Goal: Transaction & Acquisition: Purchase product/service

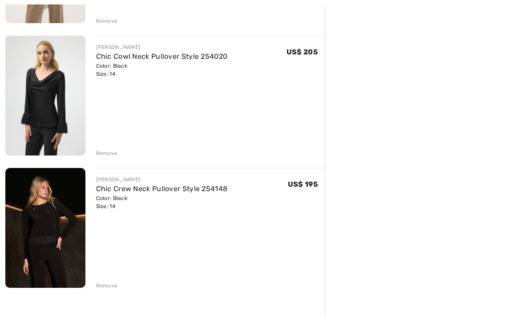
scroll to position [487, 0]
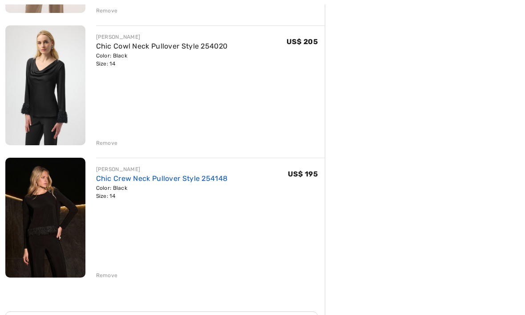
click at [134, 181] on link "Chic Crew Neck Pullover Style 254148" at bounding box center [162, 178] width 132 height 8
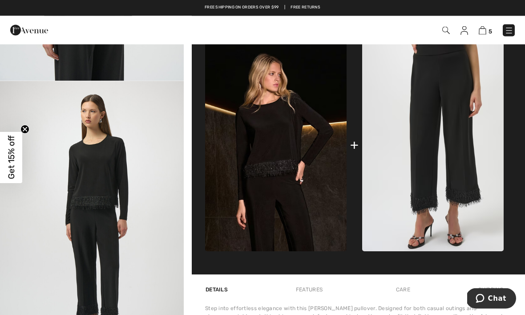
scroll to position [323, 0]
click at [104, 276] on img "5 / 6" at bounding box center [92, 218] width 184 height 275
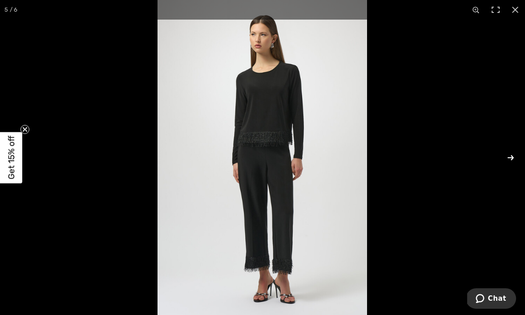
click at [510, 157] on button at bounding box center [505, 157] width 31 height 45
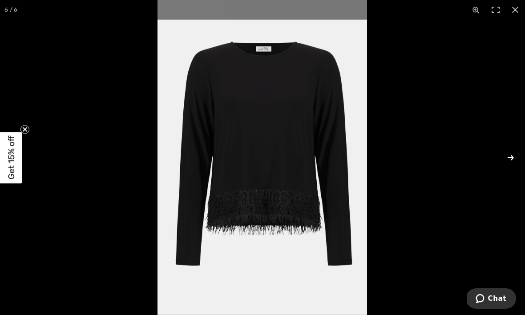
click at [510, 156] on button at bounding box center [505, 157] width 31 height 45
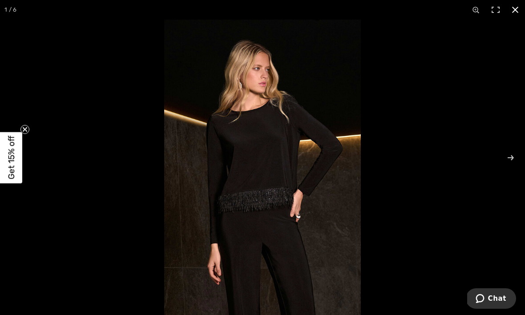
click at [517, 8] on button at bounding box center [516, 10] width 20 height 20
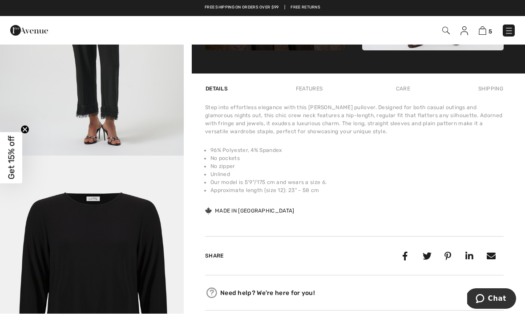
scroll to position [540, 0]
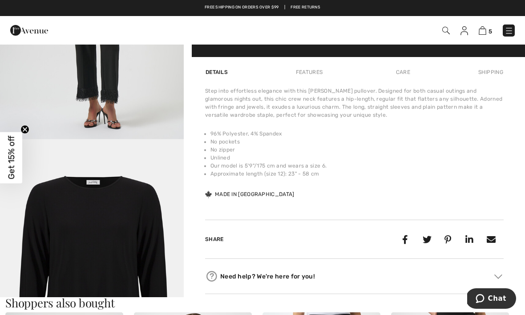
click at [156, 243] on img "6 / 6" at bounding box center [92, 276] width 184 height 275
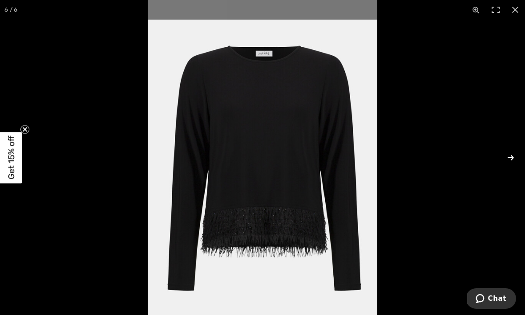
click at [509, 172] on button at bounding box center [505, 157] width 31 height 45
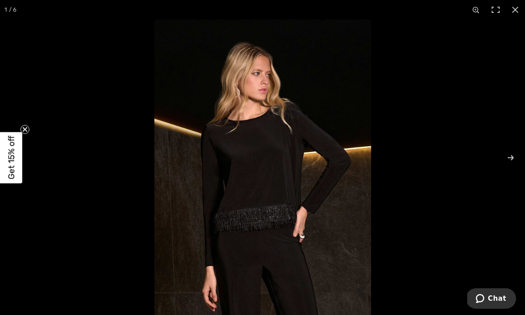
scroll to position [517, 0]
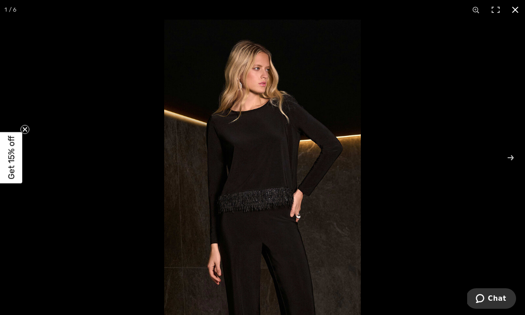
click at [513, 12] on button at bounding box center [516, 10] width 20 height 20
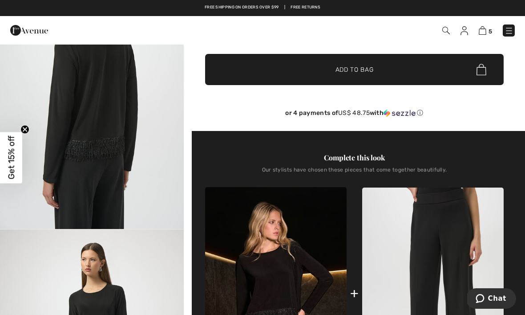
scroll to position [194, 0]
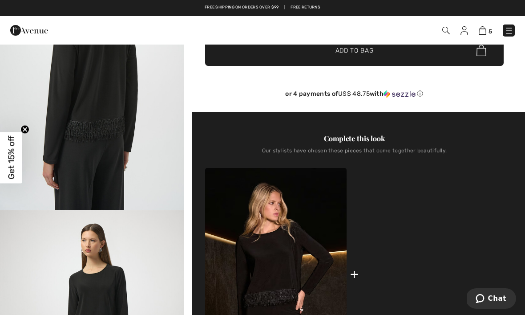
click at [368, 279] on img at bounding box center [433, 274] width 142 height 212
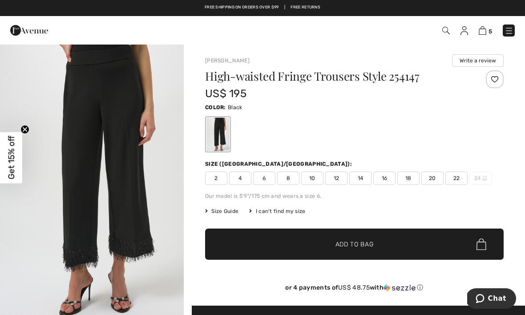
click at [364, 178] on span "14" at bounding box center [360, 177] width 22 height 13
click at [383, 181] on span "16" at bounding box center [384, 177] width 22 height 13
click at [383, 242] on span "✔ Added to Bag Add to Bag" at bounding box center [354, 243] width 299 height 31
click at [485, 32] on img at bounding box center [483, 30] width 8 height 8
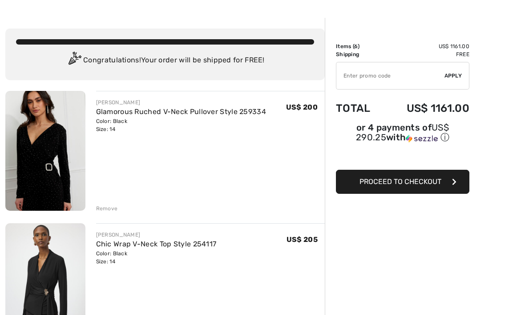
scroll to position [45, 0]
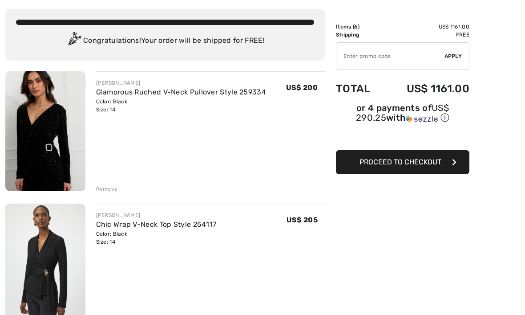
click at [102, 189] on div "Remove" at bounding box center [107, 189] width 22 height 8
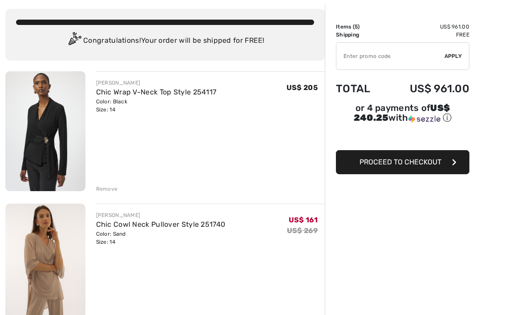
click at [111, 189] on div "Remove" at bounding box center [107, 189] width 22 height 8
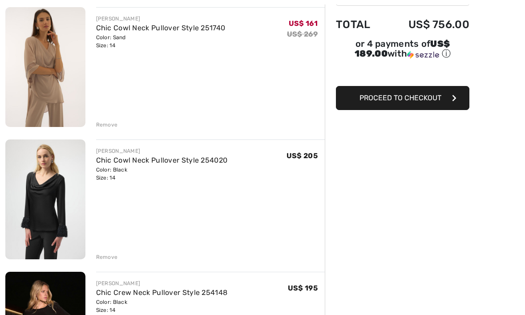
scroll to position [110, 0]
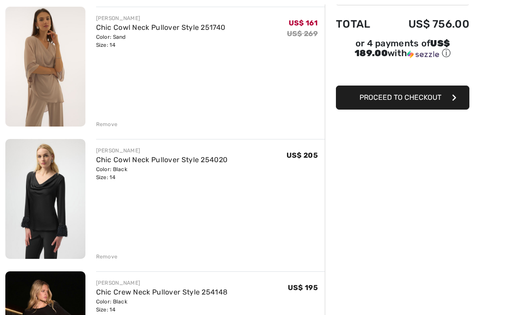
click at [105, 125] on div "Remove" at bounding box center [107, 124] width 22 height 8
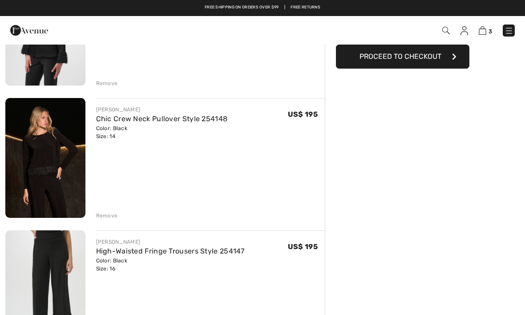
scroll to position [150, 0]
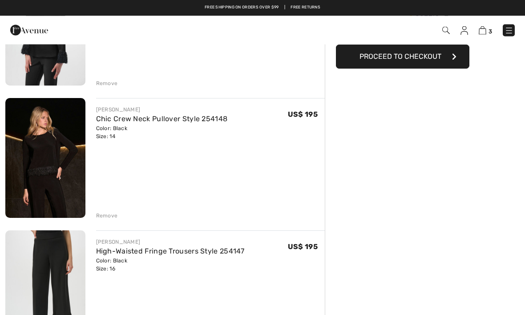
click at [108, 85] on div "Remove" at bounding box center [107, 84] width 22 height 8
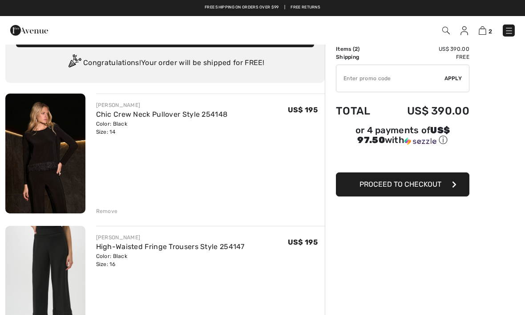
scroll to position [0, 0]
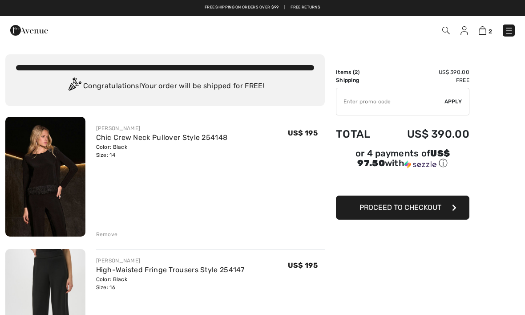
click at [198, 142] on div "Chic Crew Neck Pullover Style 254148" at bounding box center [162, 137] width 132 height 11
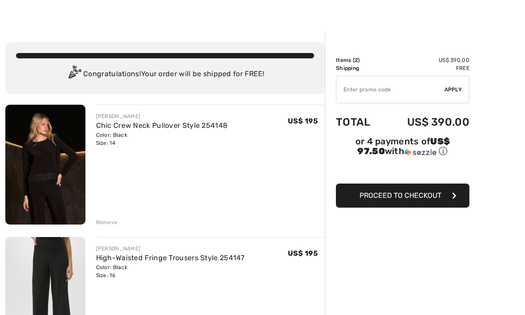
scroll to position [15, 0]
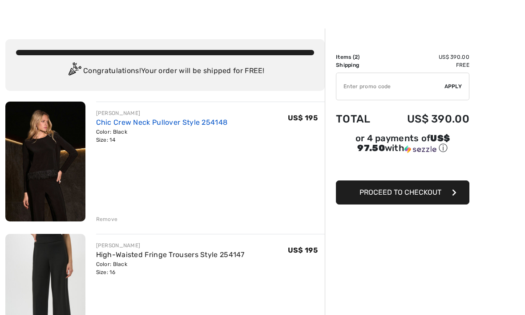
click at [170, 122] on link "Chic Crew Neck Pullover Style 254148" at bounding box center [162, 122] width 132 height 8
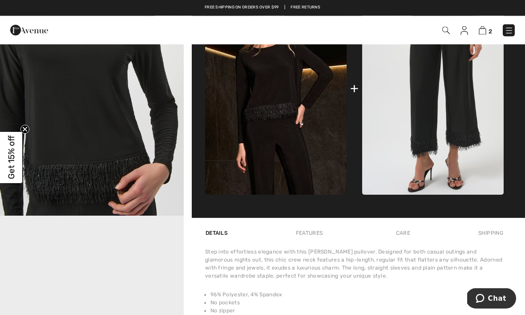
scroll to position [373, 0]
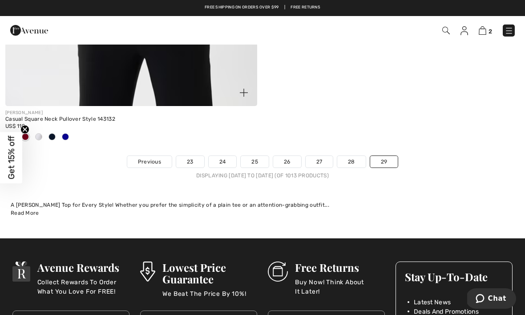
scroll to position [1242, 0]
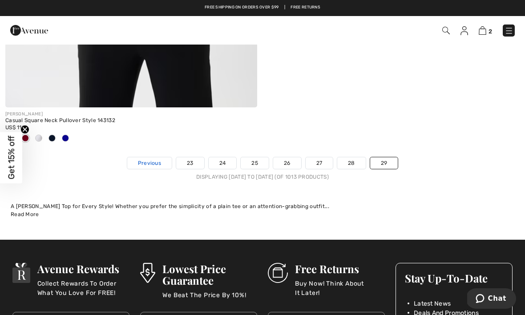
click at [138, 164] on span "Previous" at bounding box center [149, 163] width 23 height 8
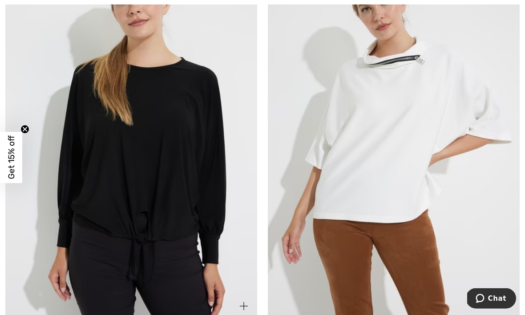
scroll to position [174, 0]
